Goal: Contribute content: Add original content to the website for others to see

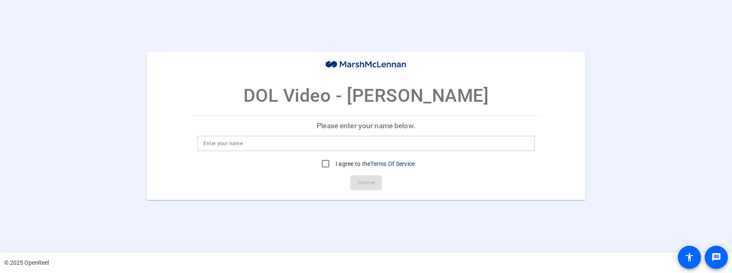
click at [218, 145] on input at bounding box center [365, 143] width 325 height 10
type input "[PERSON_NAME]"
click at [320, 164] on input "I agree to the Terms Of Service" at bounding box center [325, 163] width 17 height 17
checkbox input "true"
click at [372, 184] on span "Continue" at bounding box center [366, 182] width 18 height 12
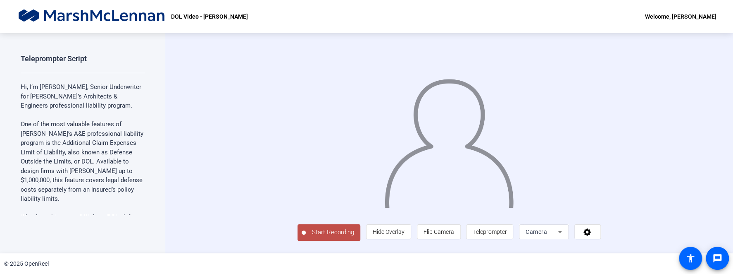
click at [387, 16] on div "DOL Video - [PERSON_NAME] Welcome, [PERSON_NAME]" at bounding box center [366, 16] width 733 height 33
click at [507, 235] on span "Teleprompter" at bounding box center [490, 231] width 34 height 7
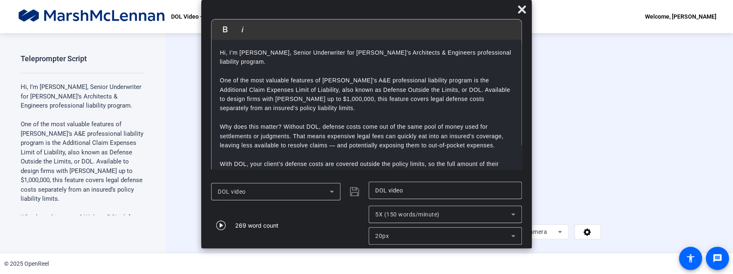
click at [557, 10] on div "DOL Video - [PERSON_NAME] Welcome, [PERSON_NAME]" at bounding box center [366, 16] width 733 height 33
click at [522, 9] on icon at bounding box center [522, 9] width 8 height 8
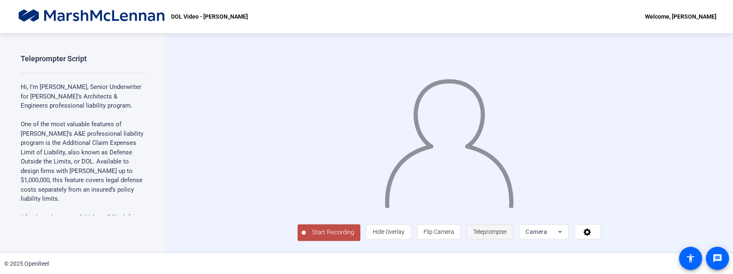
click at [507, 235] on span "Teleprompter" at bounding box center [490, 231] width 34 height 7
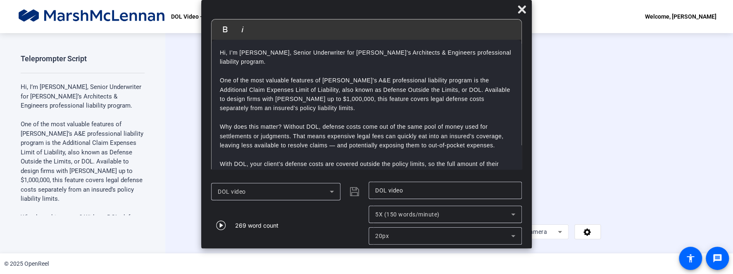
click at [422, 7] on div at bounding box center [366, 11] width 331 height 14
click at [512, 212] on icon at bounding box center [513, 214] width 10 height 10
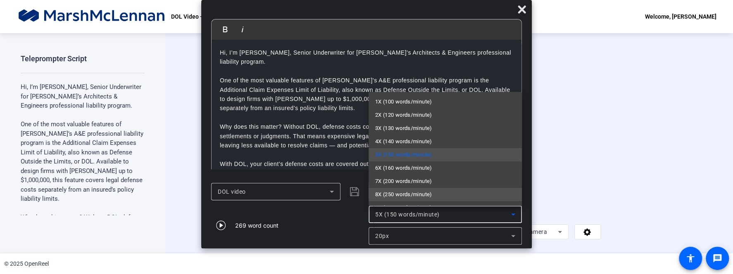
click at [432, 189] on span "8X (250 words/minute)" at bounding box center [403, 194] width 57 height 10
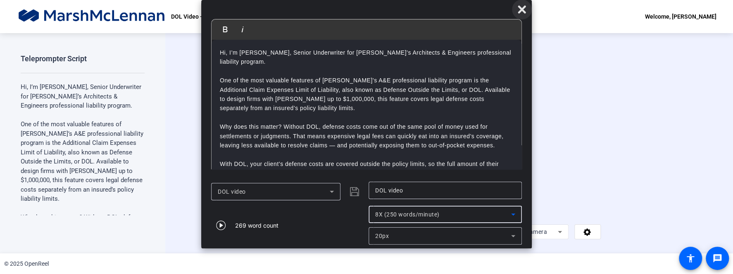
click at [522, 10] on icon at bounding box center [522, 9] width 8 height 8
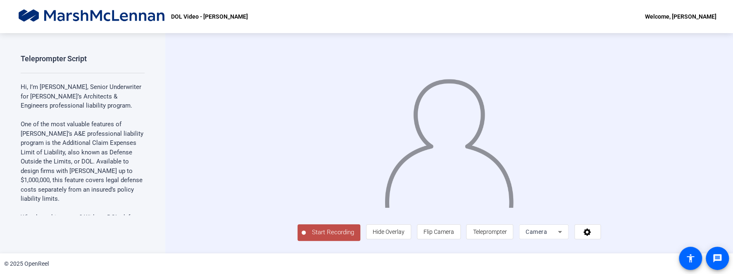
click at [306, 237] on span "Start Recording" at bounding box center [333, 232] width 55 height 10
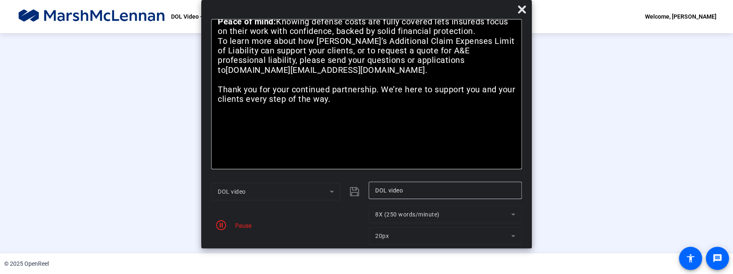
scroll to position [37, 0]
click at [229, 225] on span "button" at bounding box center [221, 225] width 20 height 20
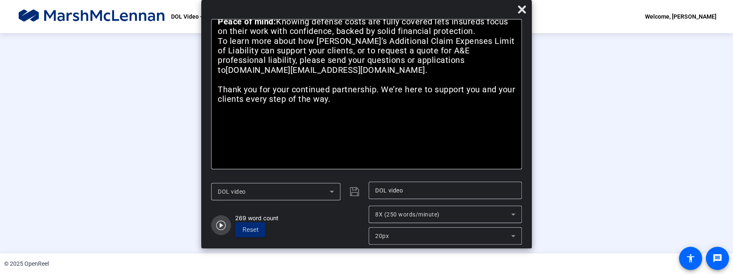
click at [220, 224] on icon "button" at bounding box center [221, 225] width 10 height 10
click at [521, 10] on icon at bounding box center [522, 9] width 8 height 8
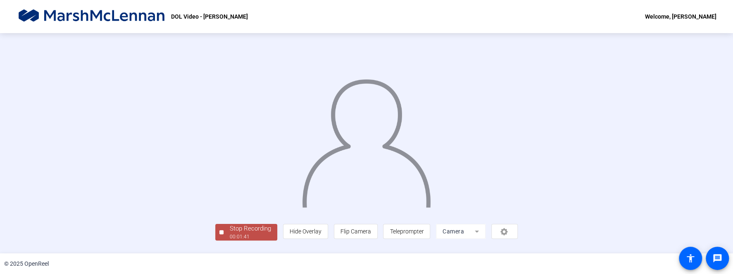
click at [230, 240] on div "00:01:41" at bounding box center [250, 236] width 41 height 7
